Goal: Transaction & Acquisition: Download file/media

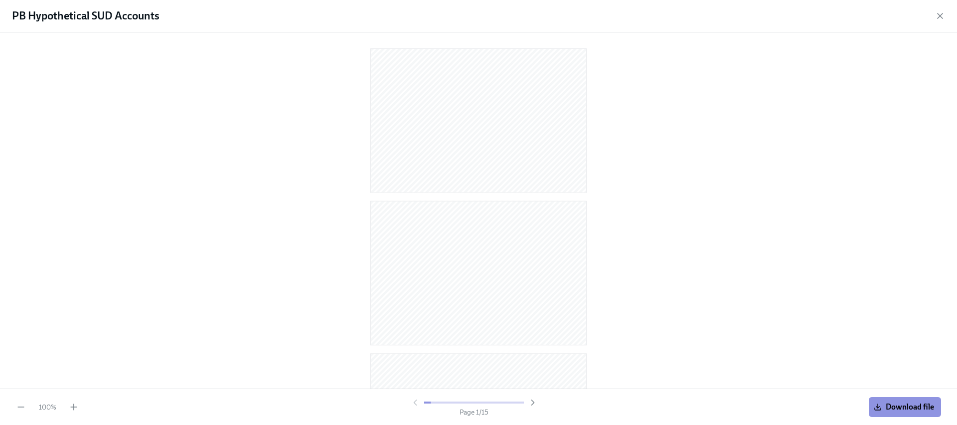
click at [910, 409] on span "Download file" at bounding box center [905, 407] width 58 height 10
